Goal: Book appointment/travel/reservation

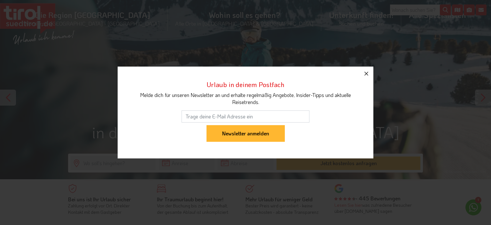
click at [366, 72] on icon "button" at bounding box center [366, 74] width 8 height 8
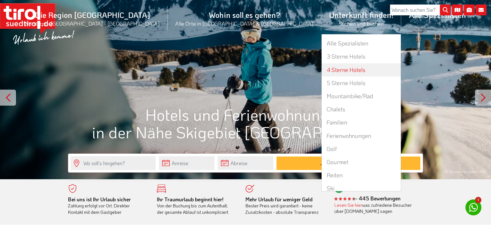
click at [322, 71] on link "4 Sterne Hotels" at bounding box center [361, 69] width 79 height 13
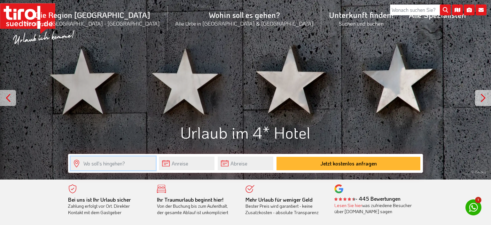
click at [107, 165] on input "text" at bounding box center [113, 163] width 85 height 14
type input "schöneben"
